Goal: Task Accomplishment & Management: Manage account settings

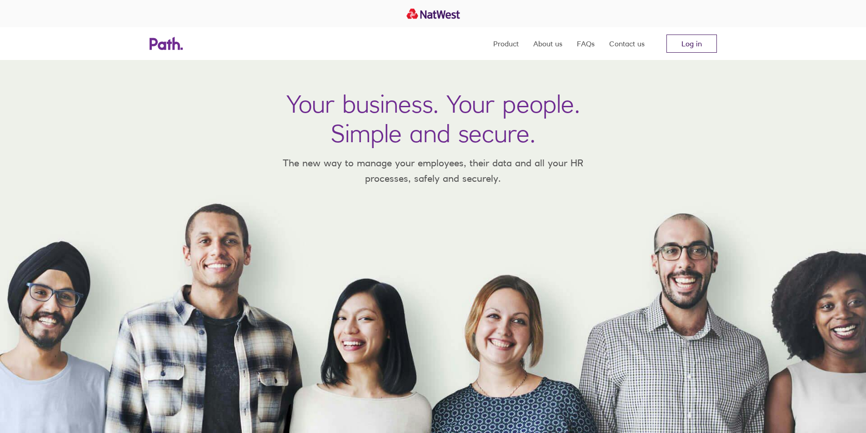
click at [698, 43] on link "Log in" at bounding box center [692, 44] width 50 height 18
click at [697, 43] on link "Log in" at bounding box center [692, 44] width 50 height 18
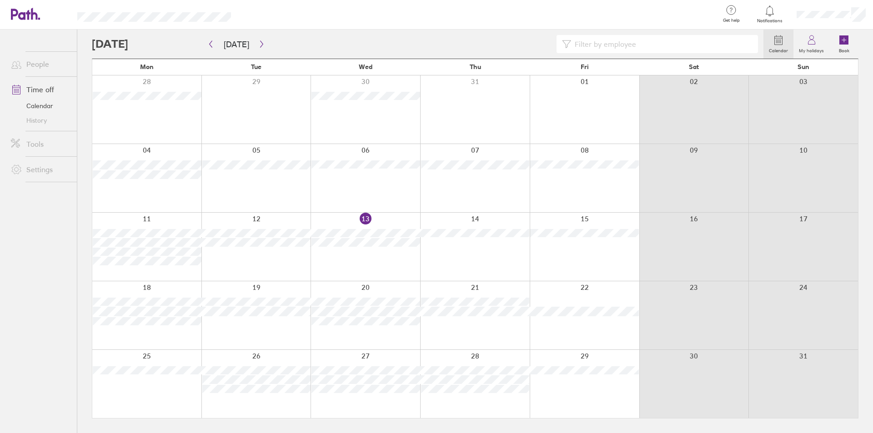
click at [83, 219] on div "Calendar My holidays Book [DATE] [DATE] Mon Tue Wed Thu Fri Sat Sun 28 29 30 31…" at bounding box center [475, 232] width 796 height 404
click at [83, 218] on div "Calendar My holidays Book [DATE] [DATE] Mon Tue Wed Thu Fri Sat Sun 28 29 30 31…" at bounding box center [475, 232] width 796 height 404
click at [82, 219] on div "Calendar My holidays Book [DATE] [DATE] Mon Tue Wed Thu Fri Sat Sun 28 29 30 31…" at bounding box center [475, 232] width 796 height 404
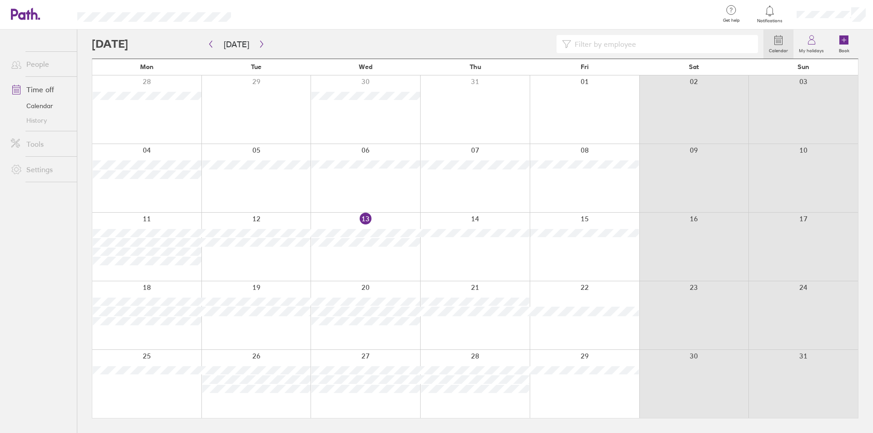
click at [82, 217] on div "Calendar My holidays Book [DATE] [DATE] Mon Tue Wed Thu Fri Sat Sun 28 29 30 31…" at bounding box center [475, 232] width 796 height 404
click at [258, 39] on button "button" at bounding box center [261, 44] width 11 height 15
click at [257, 40] on button "button" at bounding box center [261, 44] width 11 height 15
click at [211, 40] on button "button" at bounding box center [210, 44] width 11 height 15
click at [257, 39] on button "button" at bounding box center [261, 44] width 11 height 15
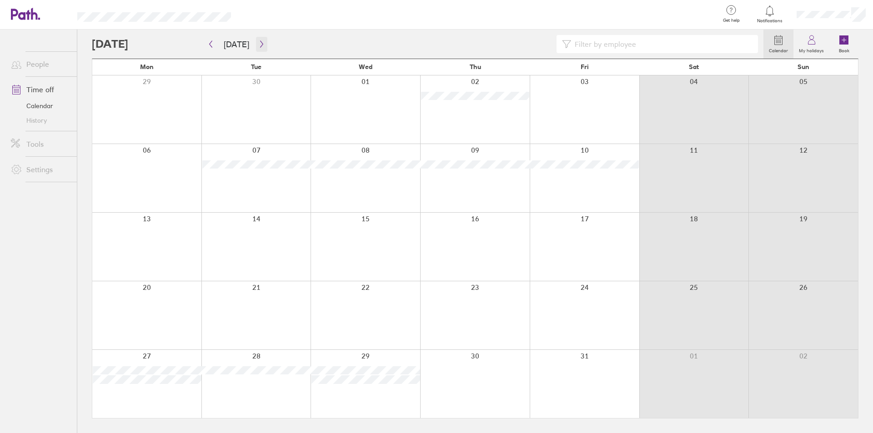
click at [258, 38] on button "button" at bounding box center [261, 44] width 11 height 15
click at [257, 39] on button "button" at bounding box center [261, 44] width 11 height 15
click at [270, 40] on div at bounding box center [428, 44] width 672 height 18
click at [208, 40] on button "button" at bounding box center [210, 44] width 11 height 15
click at [210, 39] on button "button" at bounding box center [210, 44] width 11 height 15
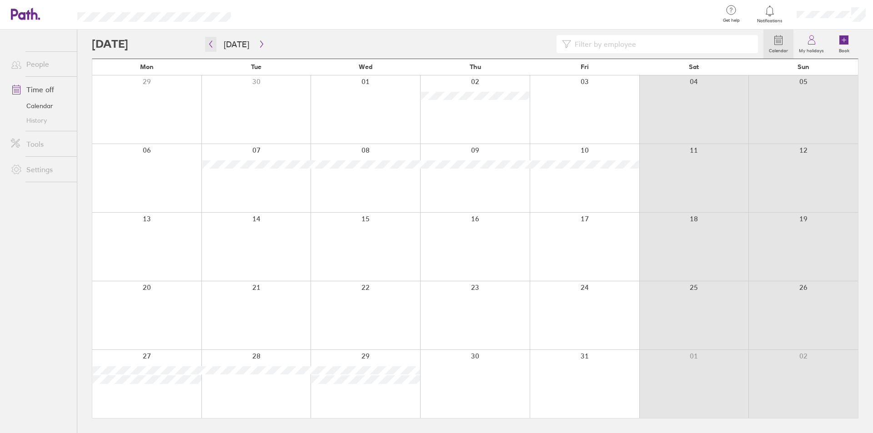
click at [210, 39] on button "button" at bounding box center [210, 44] width 11 height 15
click at [209, 39] on button "button" at bounding box center [210, 44] width 11 height 15
click at [272, 41] on div at bounding box center [428, 44] width 672 height 18
click at [274, 39] on div at bounding box center [428, 44] width 672 height 18
click at [269, 41] on div at bounding box center [428, 44] width 672 height 18
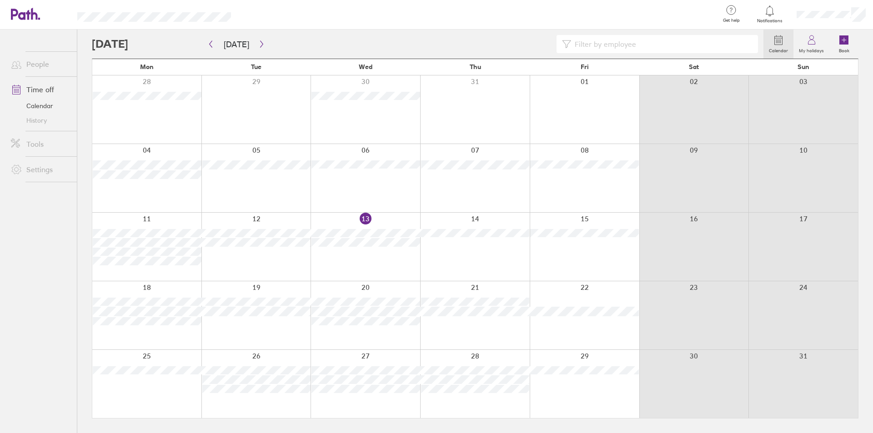
click at [268, 40] on div at bounding box center [428, 44] width 672 height 18
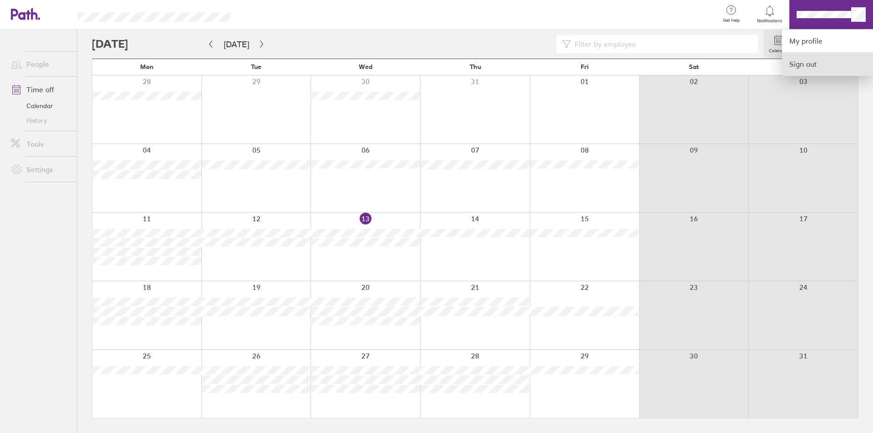
click at [804, 60] on link "Sign out" at bounding box center [827, 64] width 91 height 23
